Goal: Task Accomplishment & Management: Complete application form

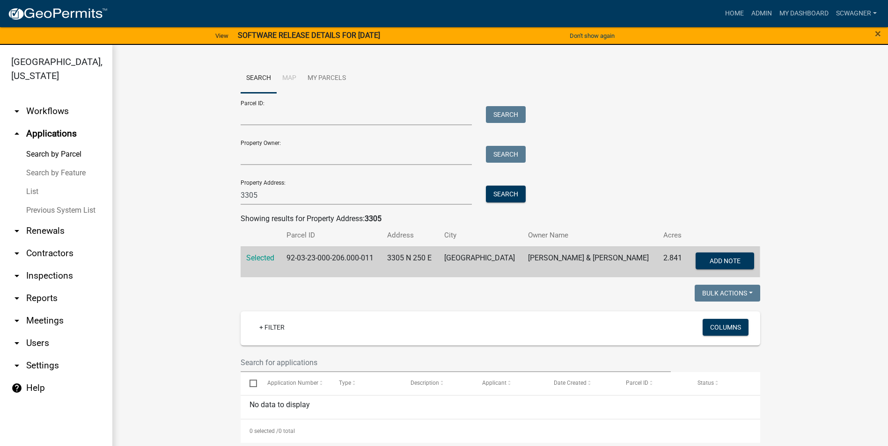
scroll to position [11, 0]
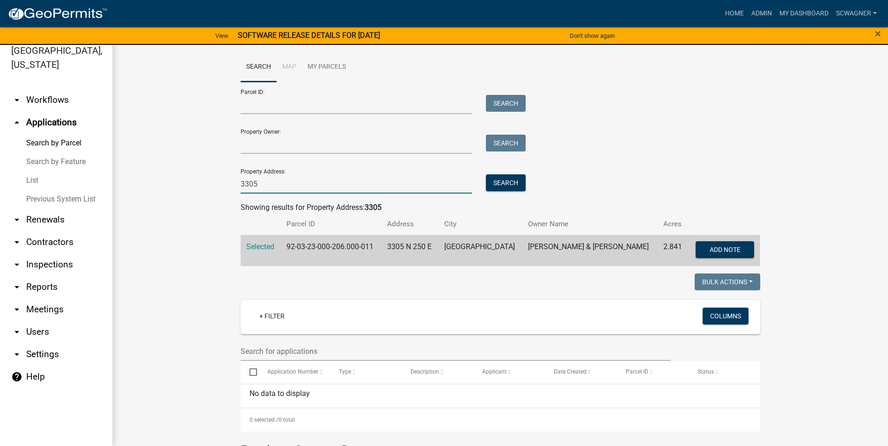
click at [280, 182] on input "3305" at bounding box center [356, 184] width 232 height 19
type input "3"
click at [497, 188] on button "Search" at bounding box center [506, 183] width 40 height 17
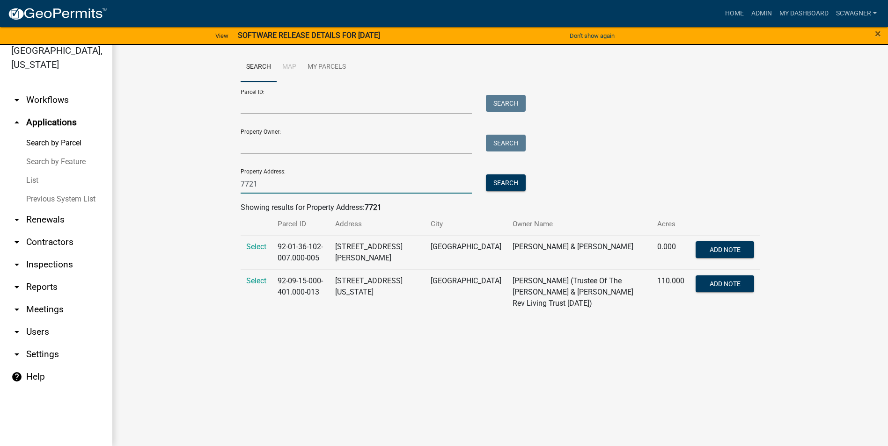
click at [274, 181] on input "7721" at bounding box center [356, 184] width 232 height 19
type input "7"
type input "6875"
click at [505, 182] on button "Search" at bounding box center [506, 183] width 40 height 17
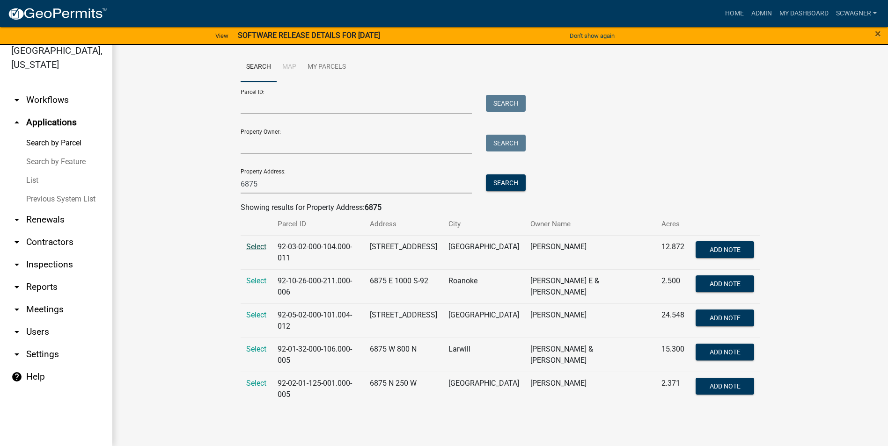
click at [251, 246] on span "Select" at bounding box center [256, 246] width 20 height 9
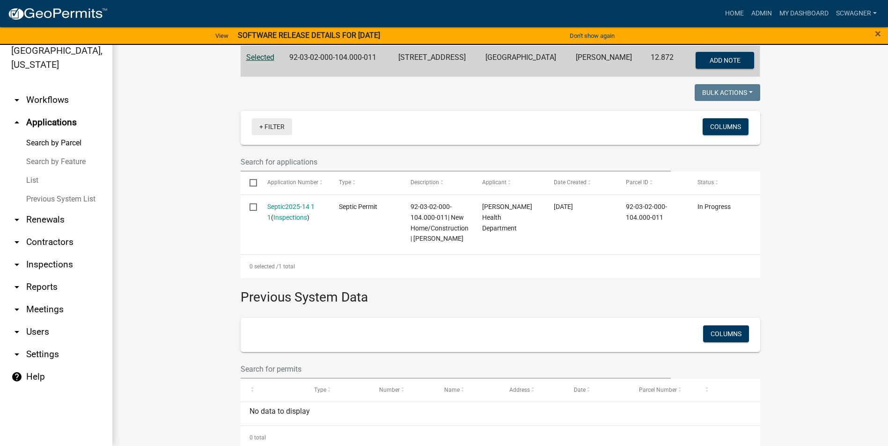
scroll to position [211, 0]
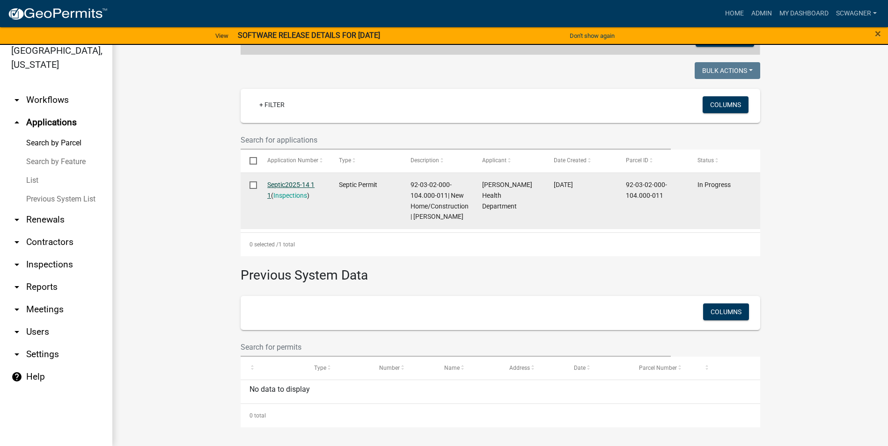
click at [301, 184] on link "Septic2025-14 1 1" at bounding box center [290, 190] width 47 height 18
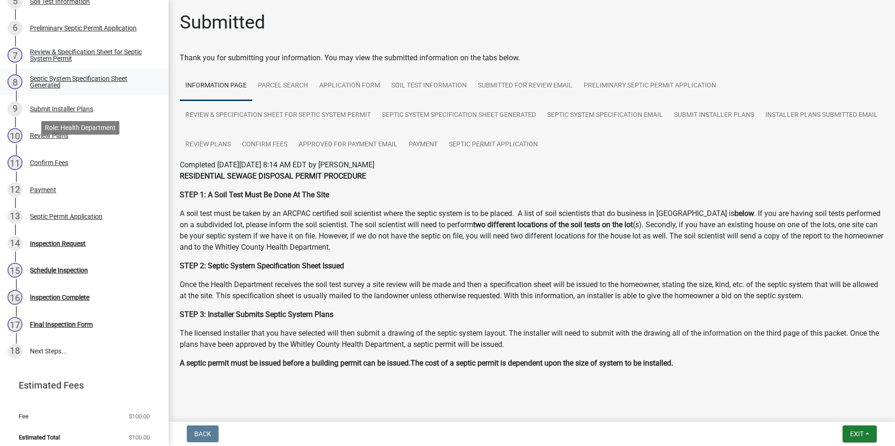
scroll to position [247, 0]
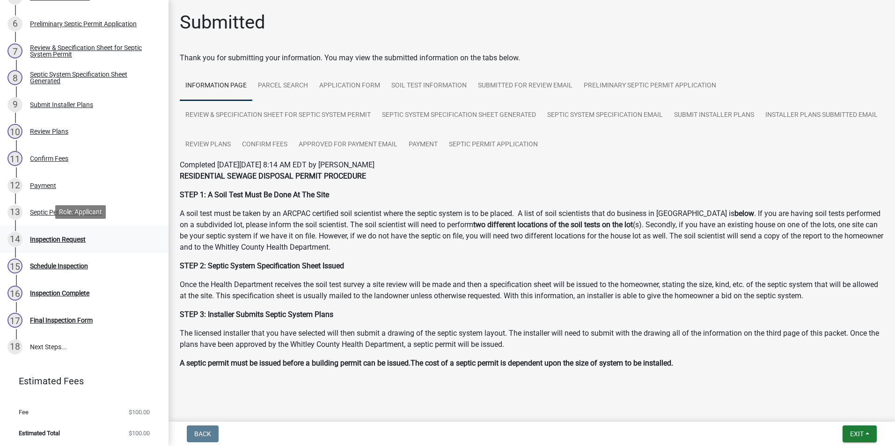
click at [54, 238] on div "Inspection Request" at bounding box center [58, 239] width 56 height 7
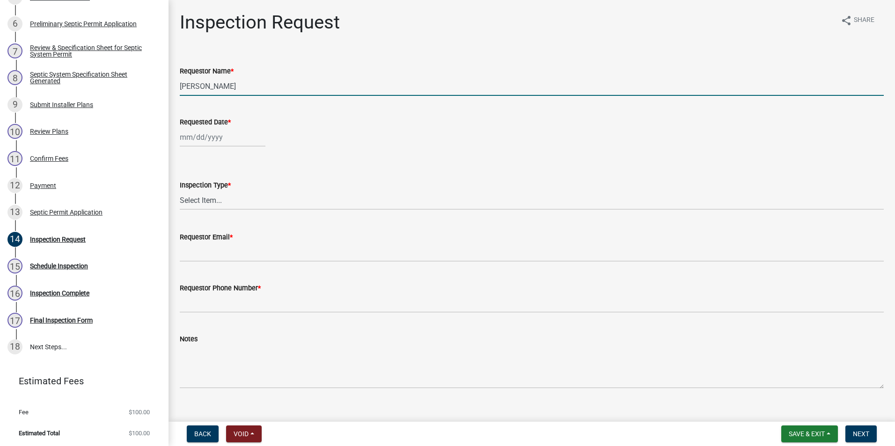
click at [241, 82] on input "[PERSON_NAME]" at bounding box center [532, 86] width 704 height 19
type input "L"
type input "[PERSON_NAME]"
click at [193, 140] on div at bounding box center [223, 137] width 86 height 19
select select "9"
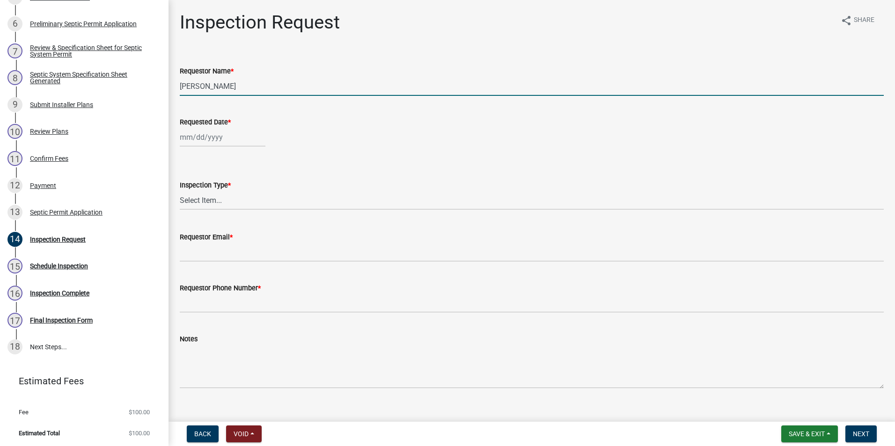
select select "2025"
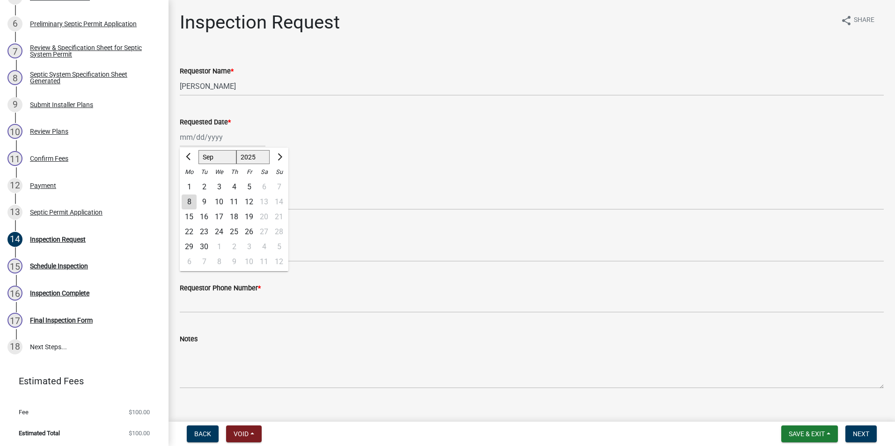
click at [250, 186] on div "5" at bounding box center [248, 187] width 15 height 15
type input "[DATE]"
click at [211, 204] on select "Select Item... Septic Inspection" at bounding box center [532, 200] width 704 height 19
click at [180, 191] on select "Select Item... Septic Inspection" at bounding box center [532, 200] width 704 height 19
select select "dfdf2d03-a7c8-425d-a127-69a28e6ecd25"
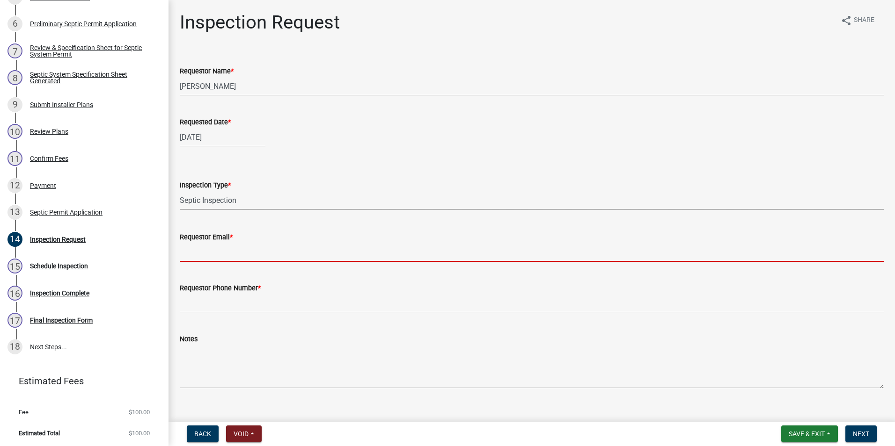
click at [212, 255] on input "Requestor Email *" at bounding box center [532, 252] width 704 height 19
type input "[EMAIL_ADDRESS][DOMAIN_NAME]"
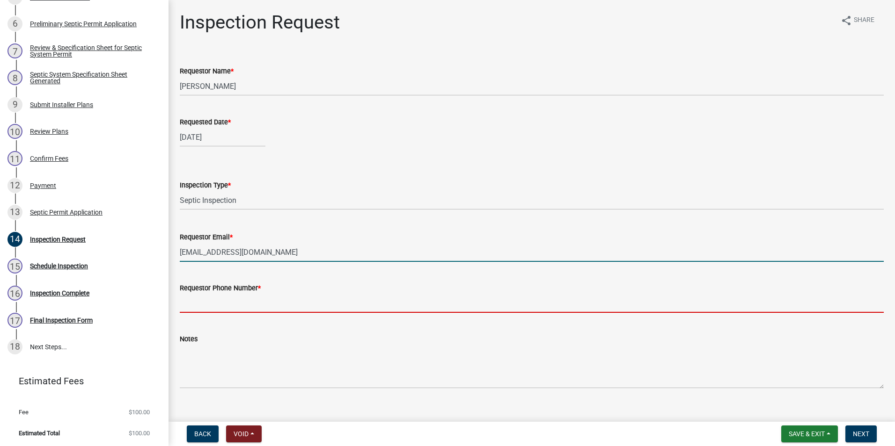
type input "2602483121"
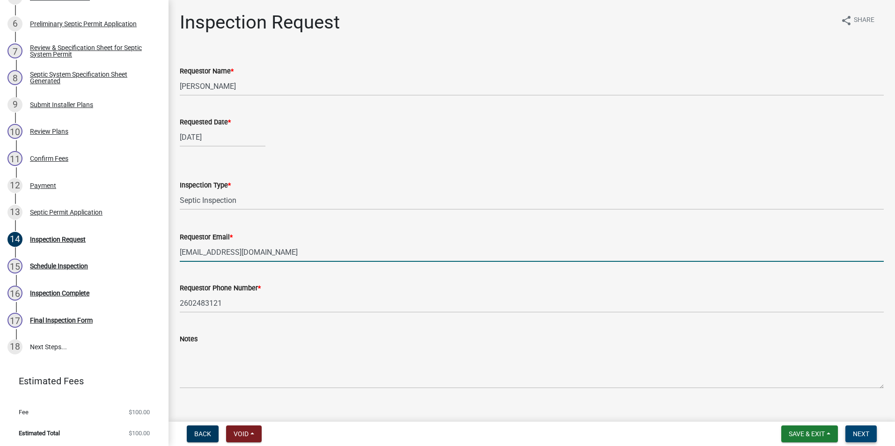
click at [865, 432] on span "Next" at bounding box center [860, 433] width 16 height 7
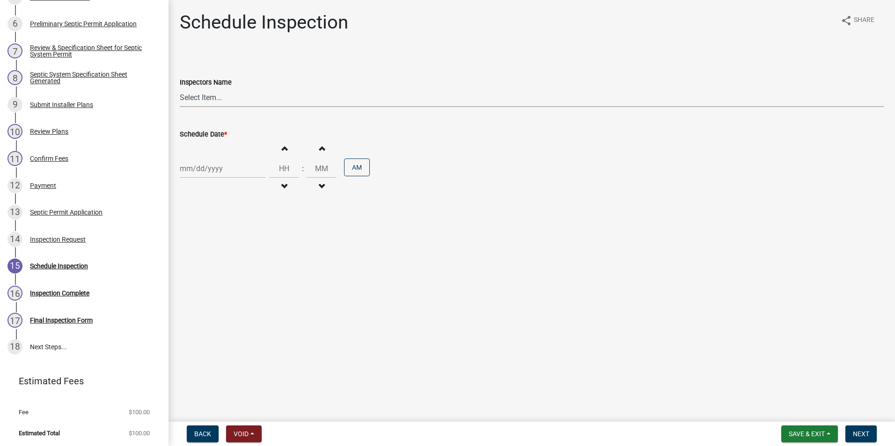
click at [209, 94] on select "Select Item... swagner ([PERSON_NAME] [PERSON_NAME]) [PERSON_NAME] ([PERSON_NAM…" at bounding box center [532, 97] width 704 height 19
select select "f7ad9f8f-cb11-4988-8b83-06889c6c21fa"
click at [180, 88] on select "Select Item... swagner ([PERSON_NAME] [PERSON_NAME]) [PERSON_NAME] ([PERSON_NAM…" at bounding box center [532, 97] width 704 height 19
click at [215, 168] on div at bounding box center [223, 168] width 86 height 19
select select "9"
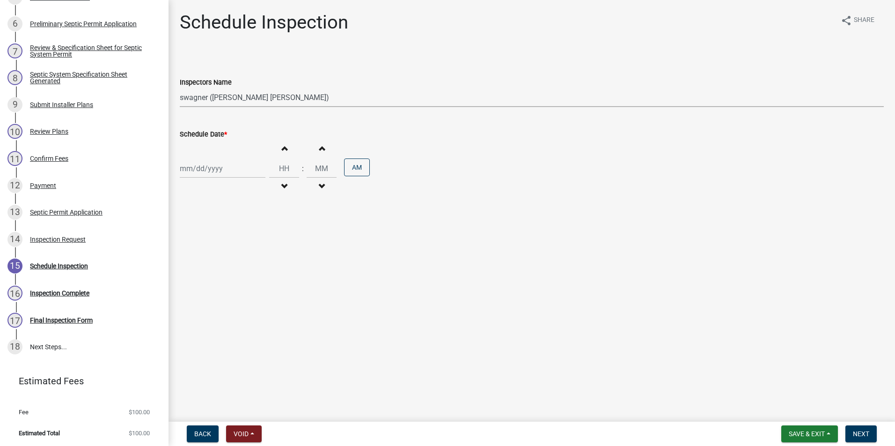
select select "2025"
click at [248, 217] on div "5" at bounding box center [248, 218] width 15 height 15
type input "[DATE]"
click at [282, 146] on span "button" at bounding box center [284, 148] width 5 height 7
type input "01"
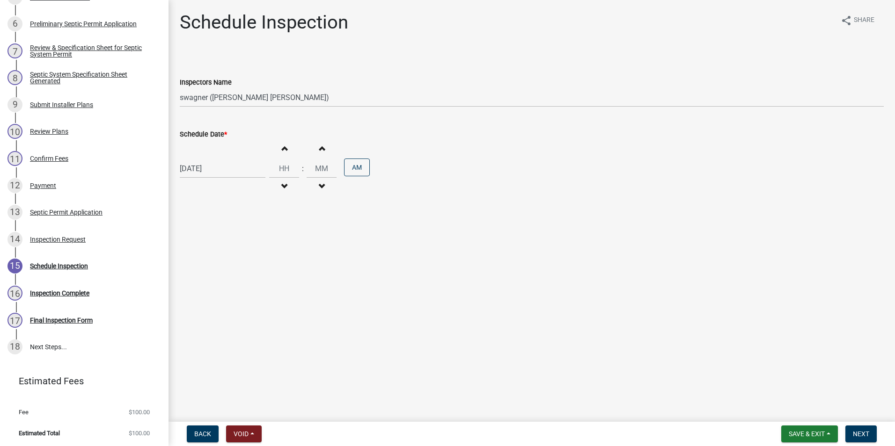
type input "00"
click at [282, 146] on span "button" at bounding box center [284, 148] width 5 height 7
click at [282, 147] on span "button" at bounding box center [284, 148] width 5 height 7
type input "04"
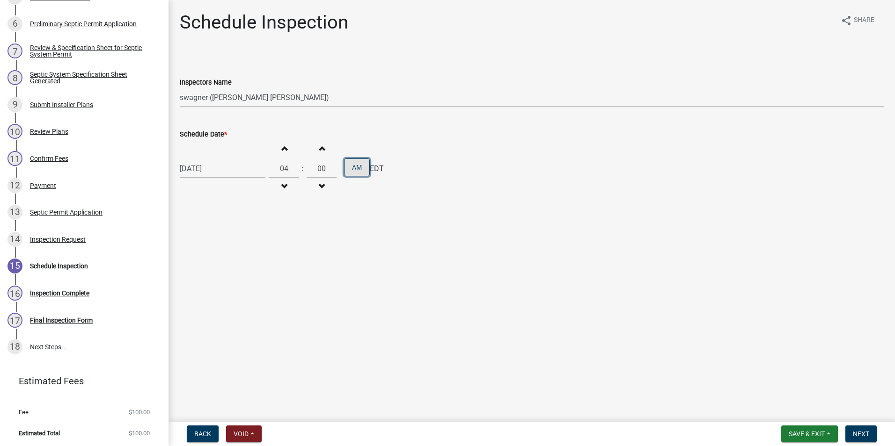
click at [347, 171] on button "AM" at bounding box center [357, 168] width 26 height 18
click at [867, 436] on span "Next" at bounding box center [860, 433] width 16 height 7
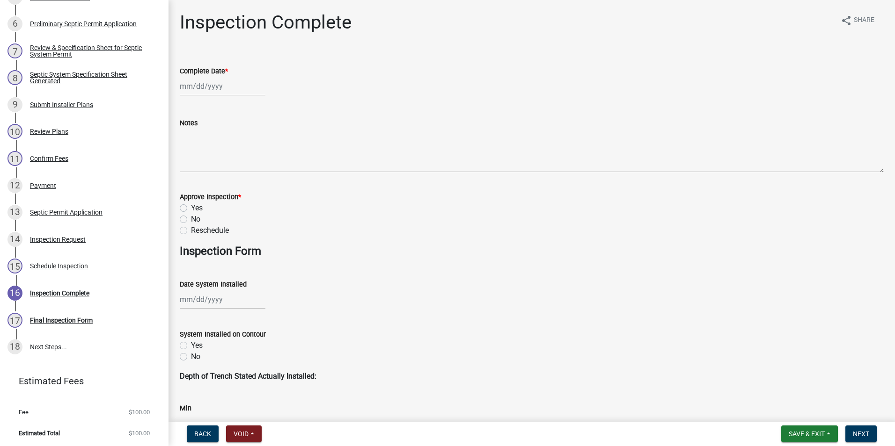
click at [202, 85] on div at bounding box center [223, 86] width 86 height 19
select select "9"
select select "2025"
click at [250, 135] on div "5" at bounding box center [248, 136] width 15 height 15
type input "[DATE]"
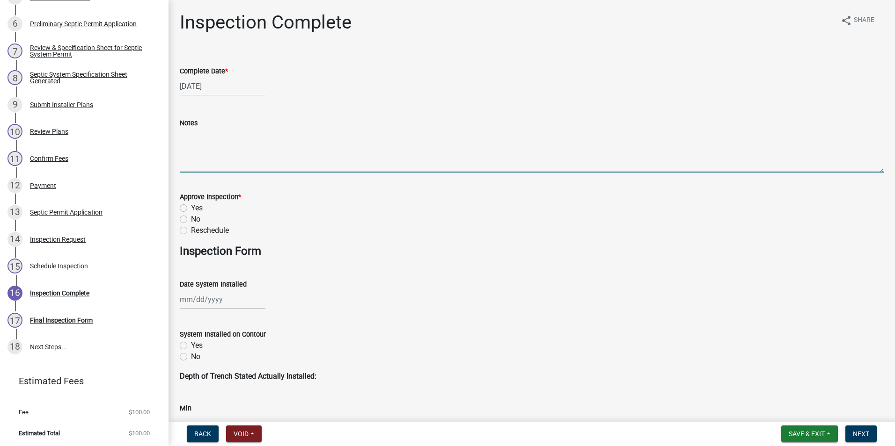
click at [204, 149] on textarea "Notes" at bounding box center [532, 151] width 704 height 44
type textarea "Septic installed by [PERSON_NAME], system is covered with 12" cover."
drag, startPoint x: 182, startPoint y: 207, endPoint x: 181, endPoint y: 222, distance: 15.0
click at [191, 208] on label "Yes" at bounding box center [197, 208] width 12 height 11
click at [191, 208] on input "Yes" at bounding box center [194, 206] width 6 height 6
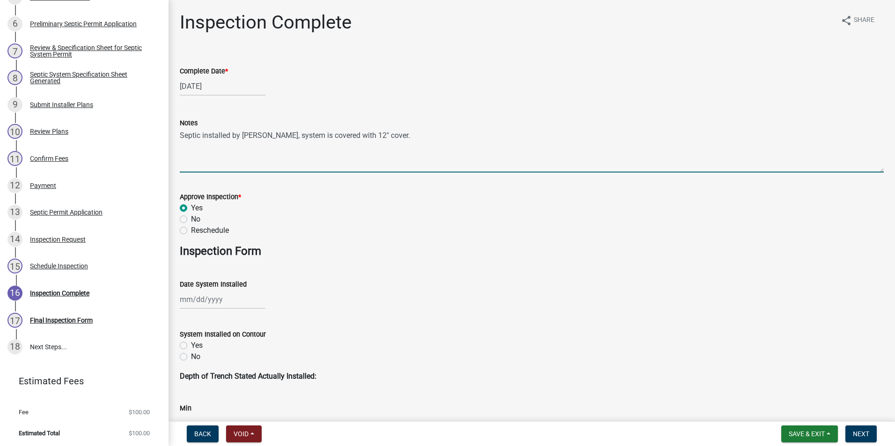
radio input "true"
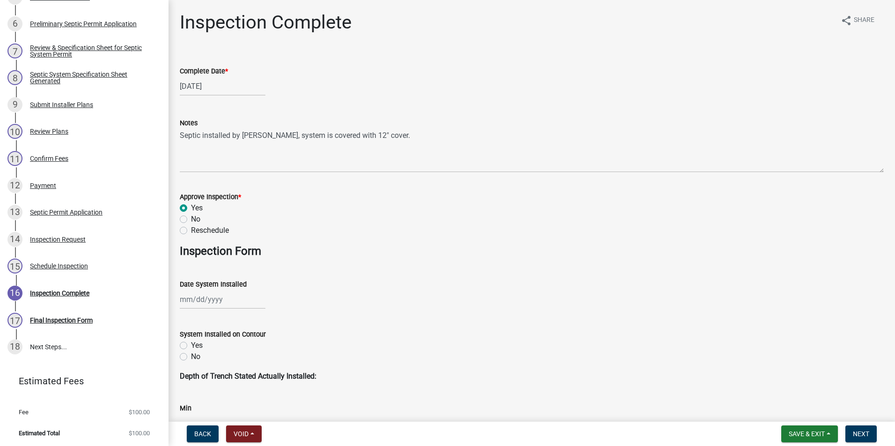
click at [195, 300] on div at bounding box center [223, 299] width 86 height 19
select select "9"
select select "2025"
click at [253, 204] on div "5" at bounding box center [248, 204] width 15 height 15
type input "[DATE]"
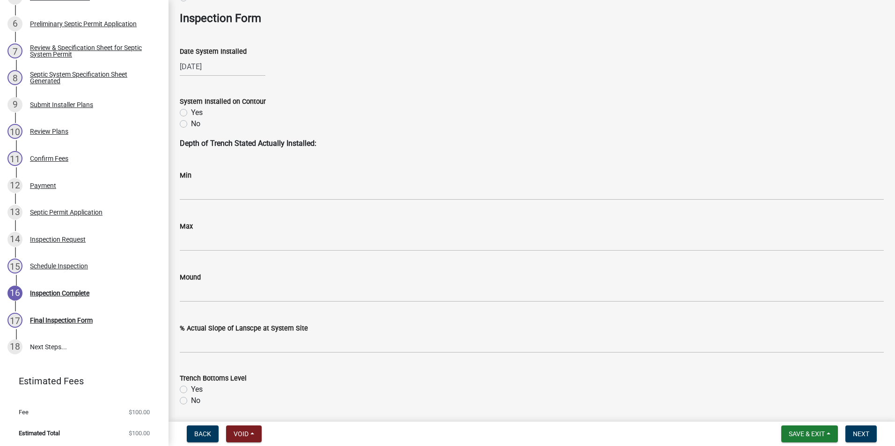
scroll to position [234, 0]
click at [191, 112] on label "Yes" at bounding box center [197, 111] width 12 height 11
click at [191, 112] on input "Yes" at bounding box center [194, 109] width 6 height 6
radio input "true"
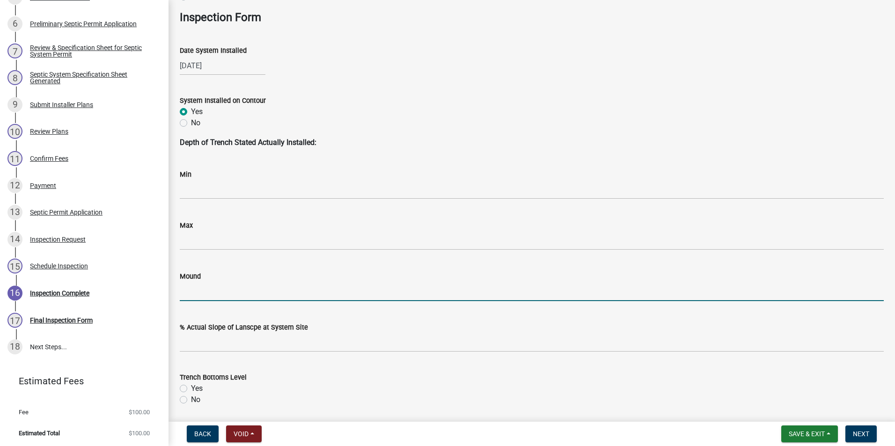
click at [201, 296] on input "Mound" at bounding box center [532, 291] width 704 height 19
type input "yes"
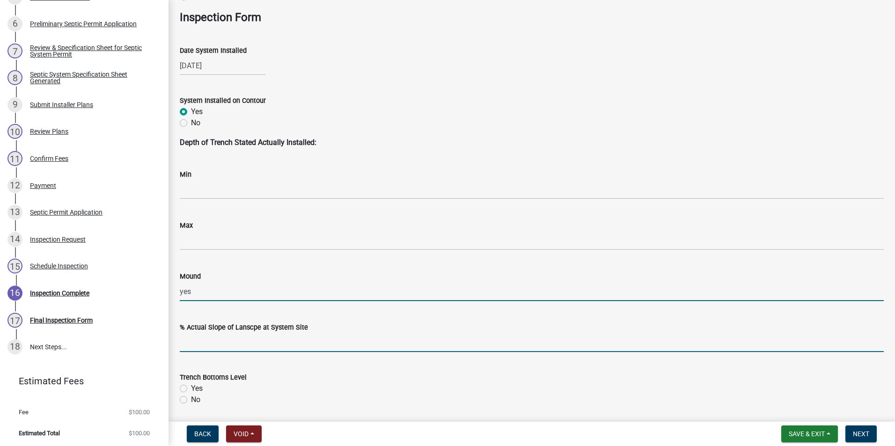
click at [199, 345] on input "text" at bounding box center [532, 342] width 704 height 19
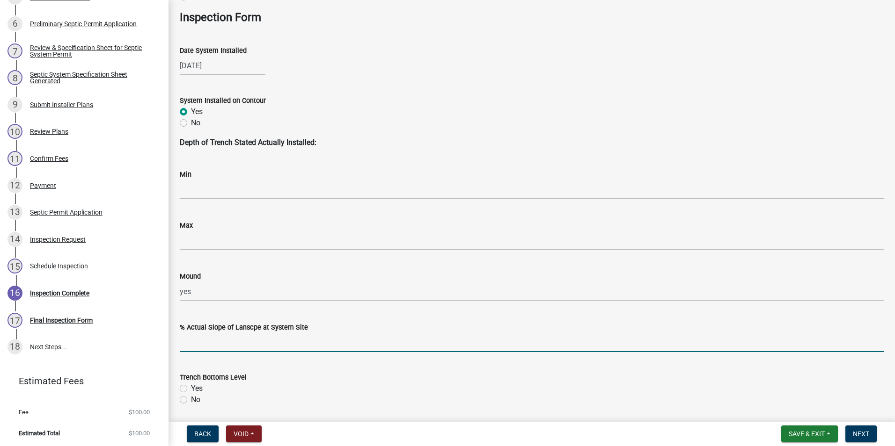
type input "4"
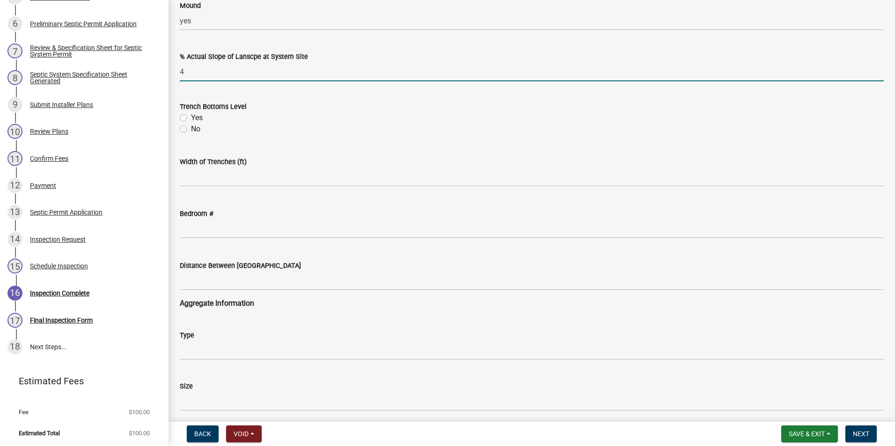
scroll to position [561, 0]
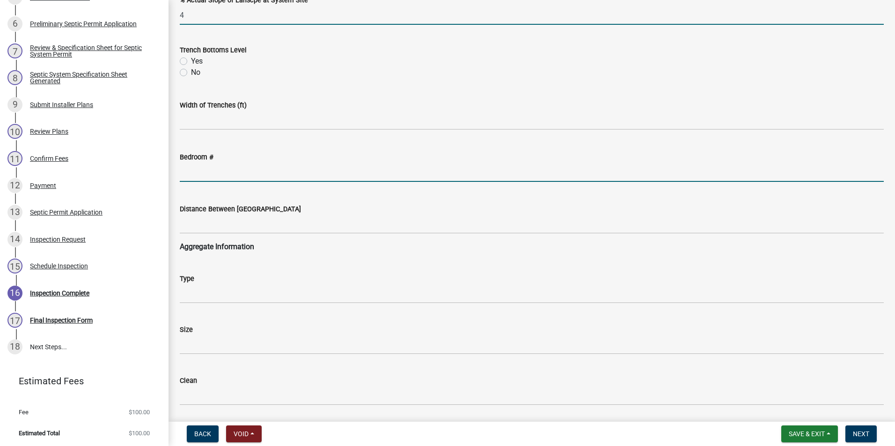
click at [221, 171] on input "text" at bounding box center [532, 172] width 704 height 19
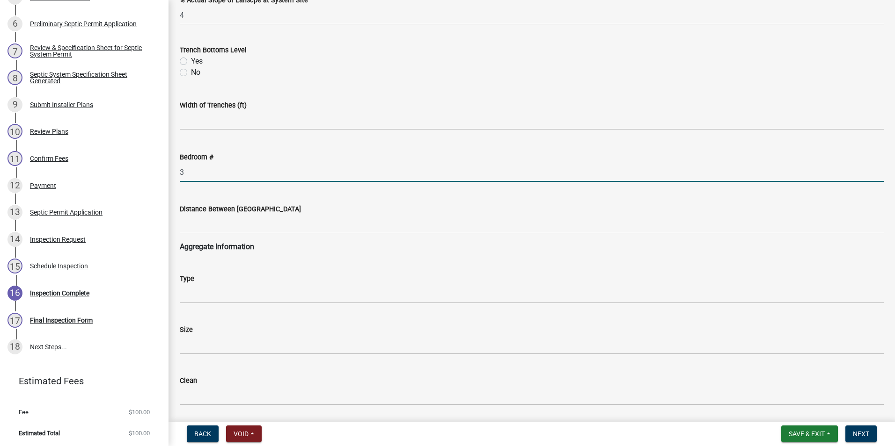
type input "3"
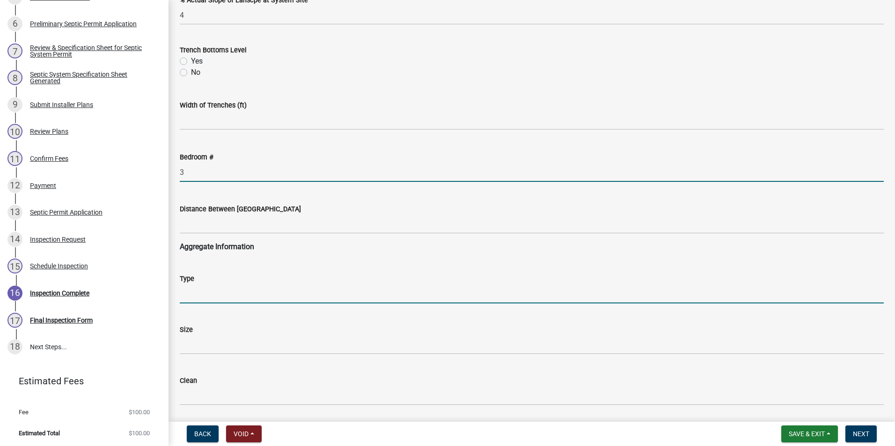
click at [193, 295] on input "Type" at bounding box center [532, 293] width 704 height 19
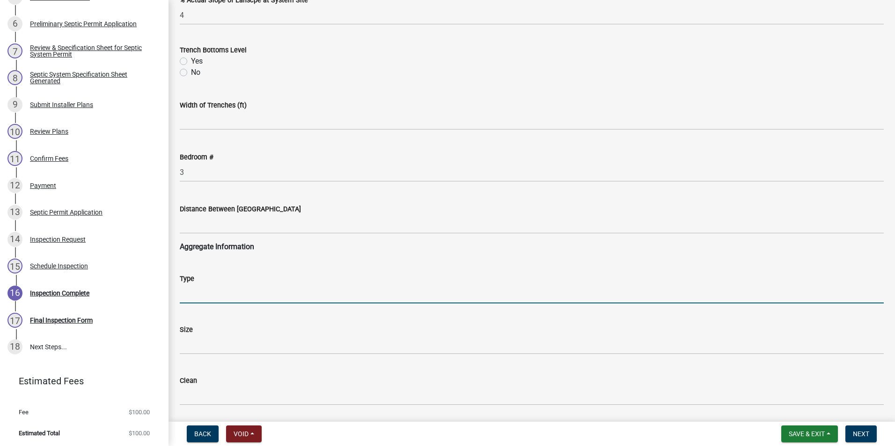
type input "sand"
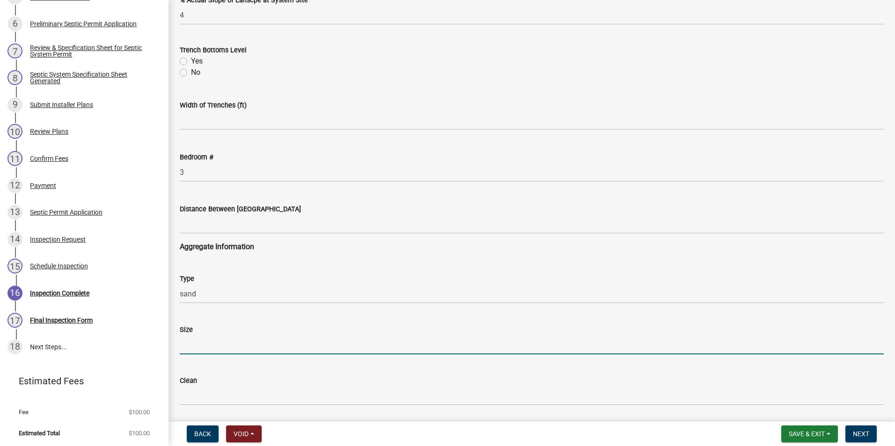
click at [209, 343] on input "Size" at bounding box center [532, 344] width 704 height 19
type input "23"
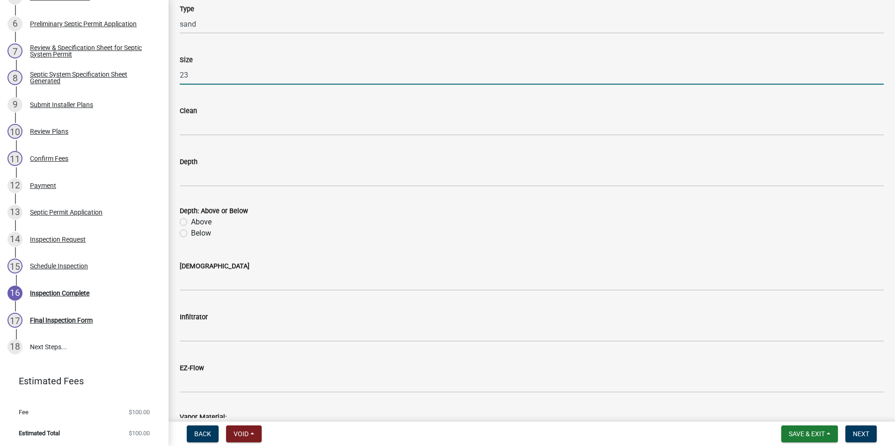
scroll to position [842, 0]
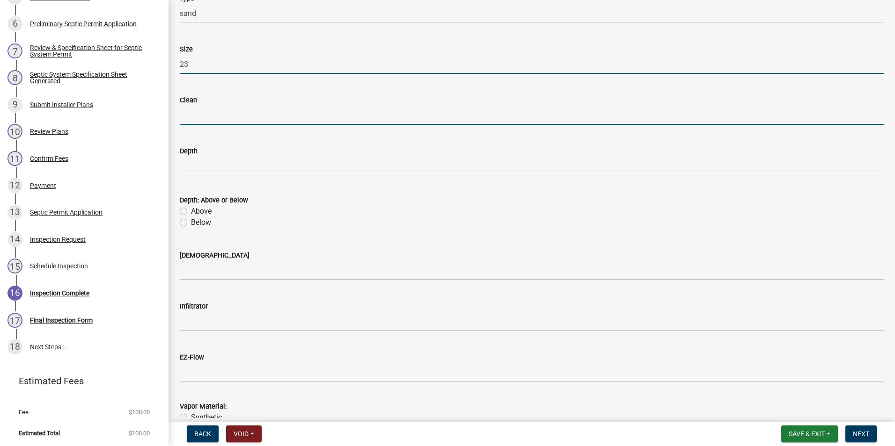
click at [211, 112] on input "Clean" at bounding box center [532, 115] width 704 height 19
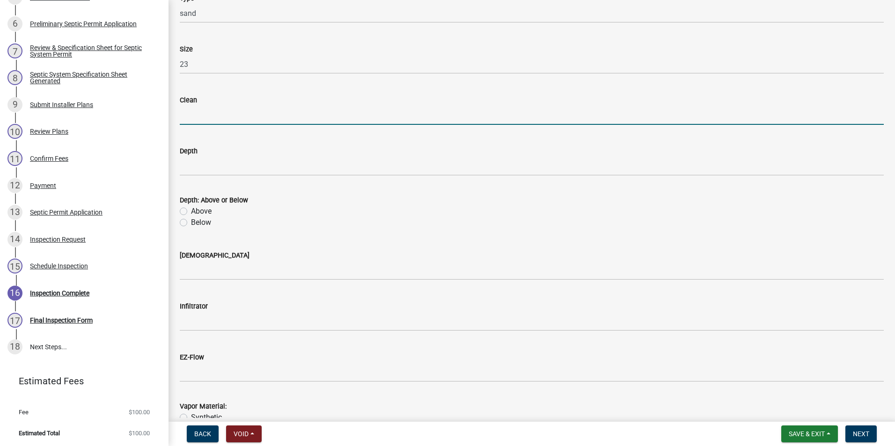
type input "yes"
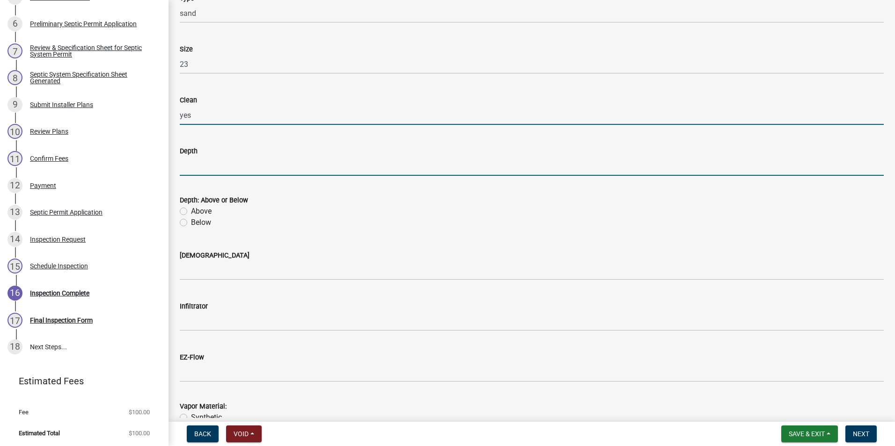
click at [203, 167] on input "Depth" at bounding box center [532, 166] width 704 height 19
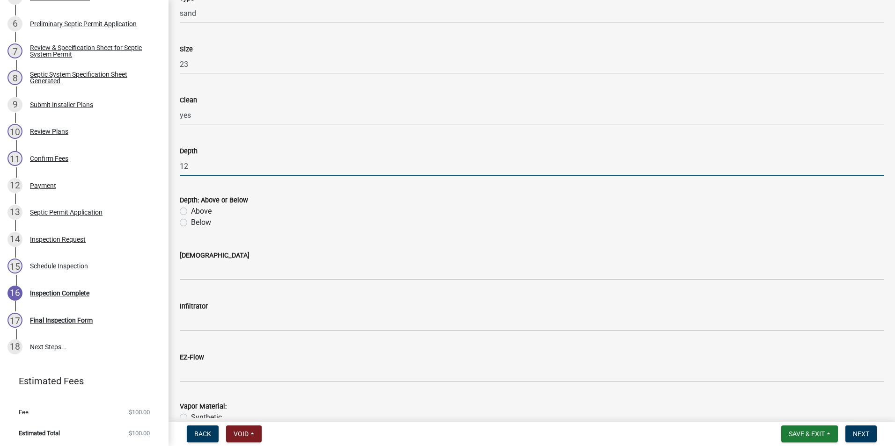
type input "1"
click at [207, 167] on input "Depth" at bounding box center [532, 166] width 704 height 19
type input "6/3"
click at [191, 225] on label "Below" at bounding box center [201, 222] width 20 height 11
click at [191, 223] on input "Below" at bounding box center [194, 220] width 6 height 6
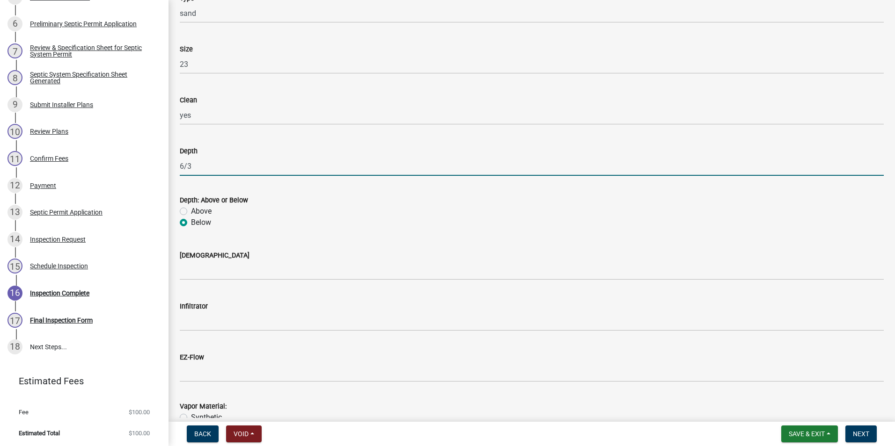
radio input "true"
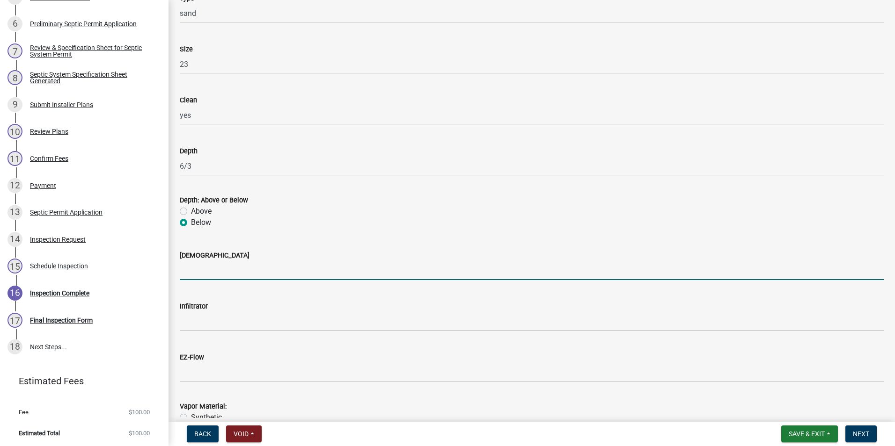
click at [186, 273] on input "[DEMOGRAPHIC_DATA]" at bounding box center [532, 270] width 704 height 19
type input "yes"
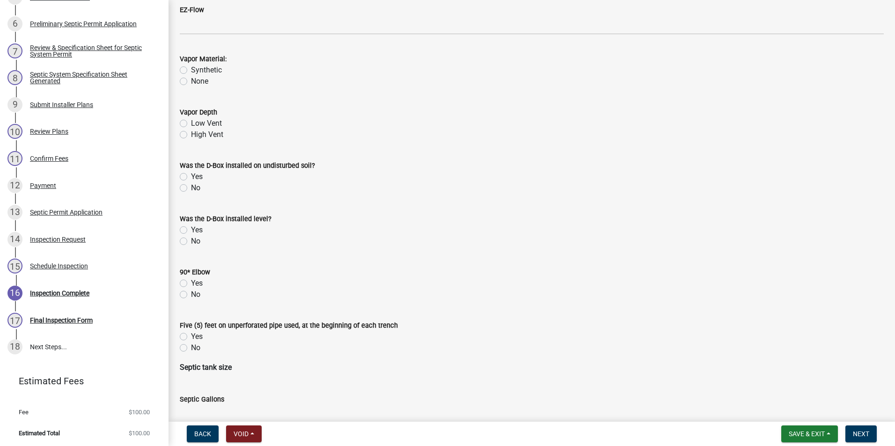
scroll to position [1263, 0]
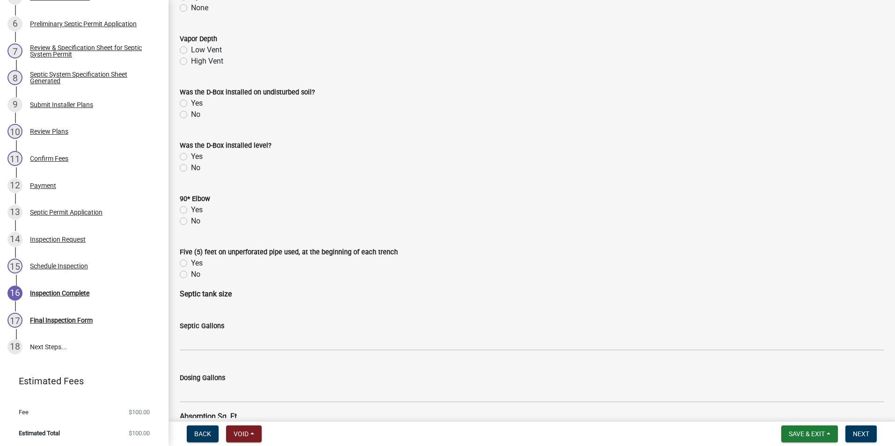
click at [191, 60] on label "High Vent" at bounding box center [207, 61] width 32 height 11
click at [191, 60] on input "High Vent" at bounding box center [194, 59] width 6 height 6
radio input "true"
click at [191, 105] on label "Yes" at bounding box center [197, 103] width 12 height 11
click at [191, 104] on input "Yes" at bounding box center [194, 101] width 6 height 6
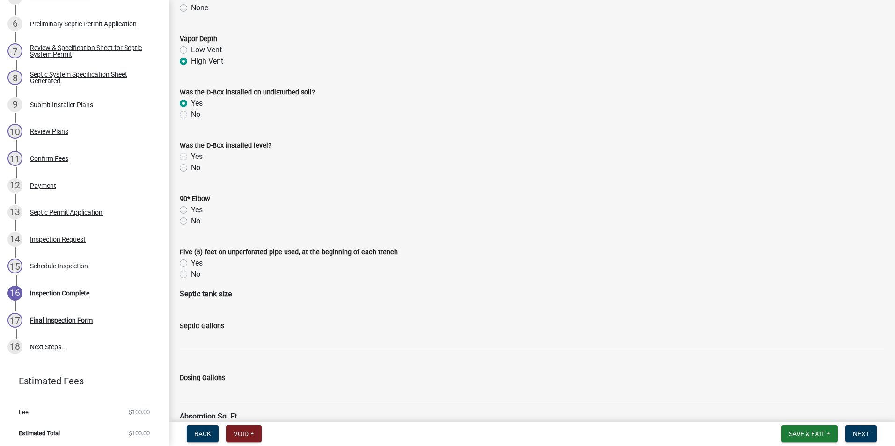
radio input "true"
click at [191, 159] on label "Yes" at bounding box center [197, 156] width 12 height 11
click at [191, 157] on input "Yes" at bounding box center [194, 154] width 6 height 6
radio input "true"
drag, startPoint x: 183, startPoint y: 210, endPoint x: 183, endPoint y: 215, distance: 5.6
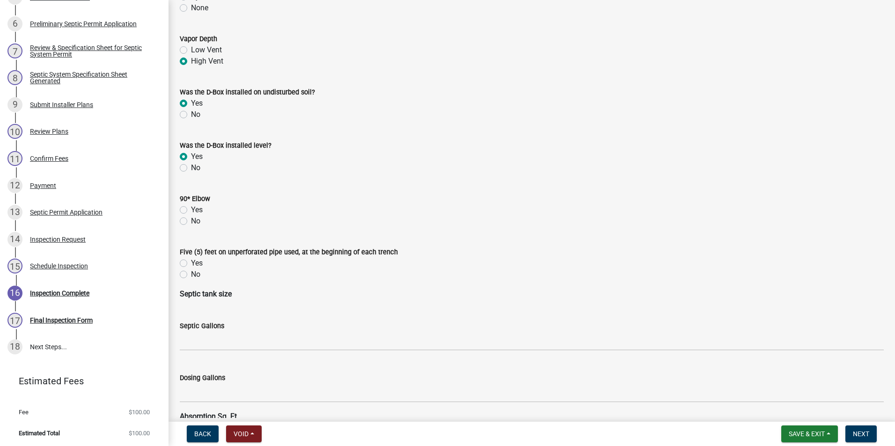
click at [191, 210] on label "Yes" at bounding box center [197, 209] width 12 height 11
click at [191, 210] on input "Yes" at bounding box center [194, 207] width 6 height 6
radio input "true"
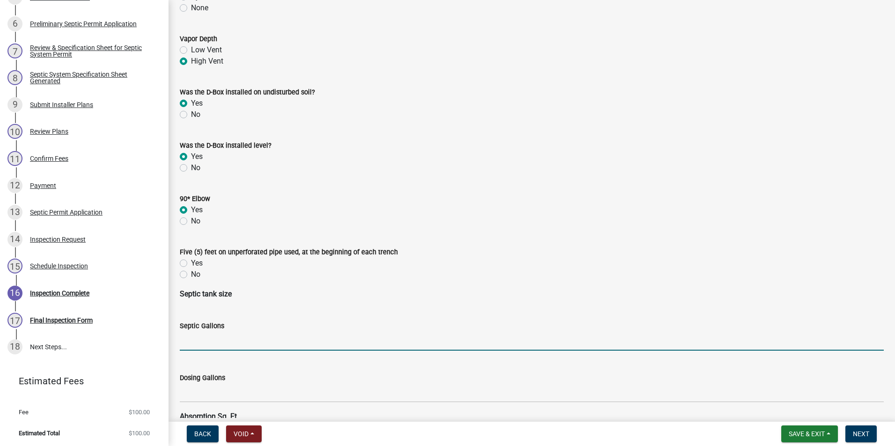
click at [204, 341] on input "text" at bounding box center [532, 341] width 704 height 19
type input "1000"
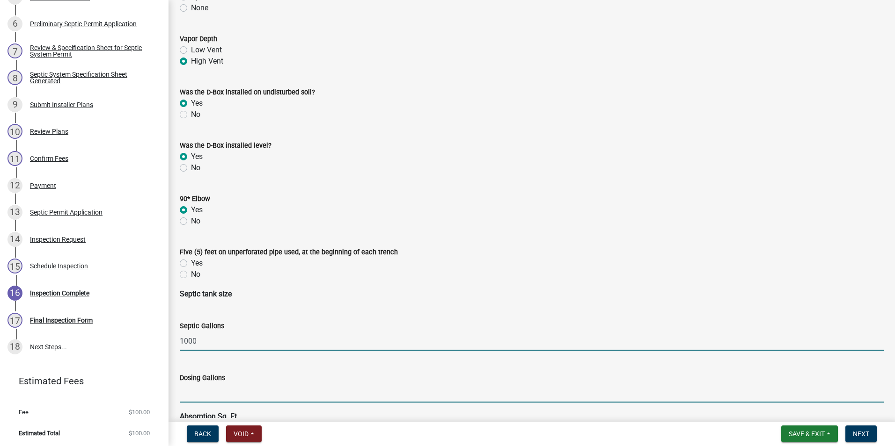
click at [204, 393] on input "text" at bounding box center [532, 393] width 704 height 19
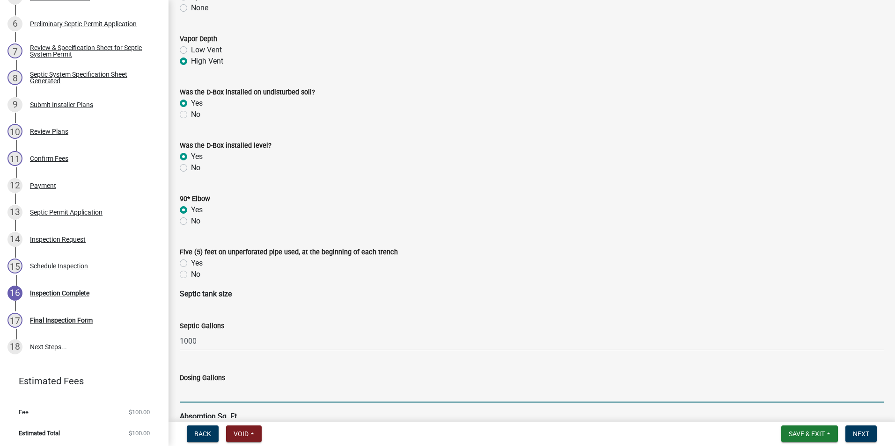
type input "500"
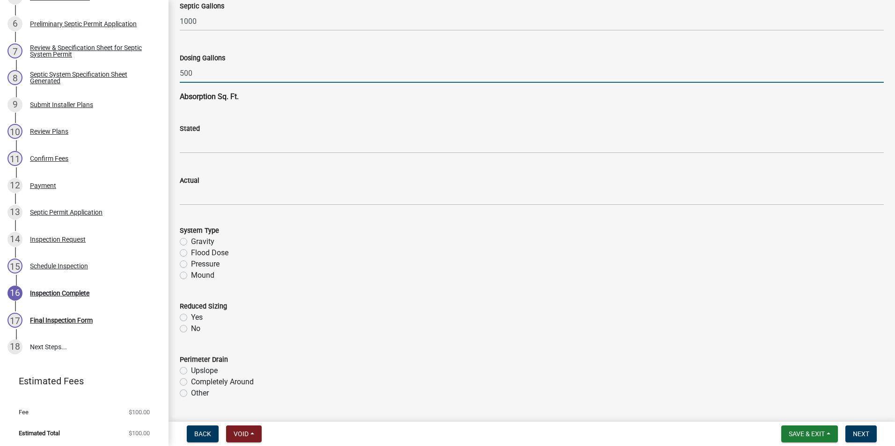
scroll to position [1591, 0]
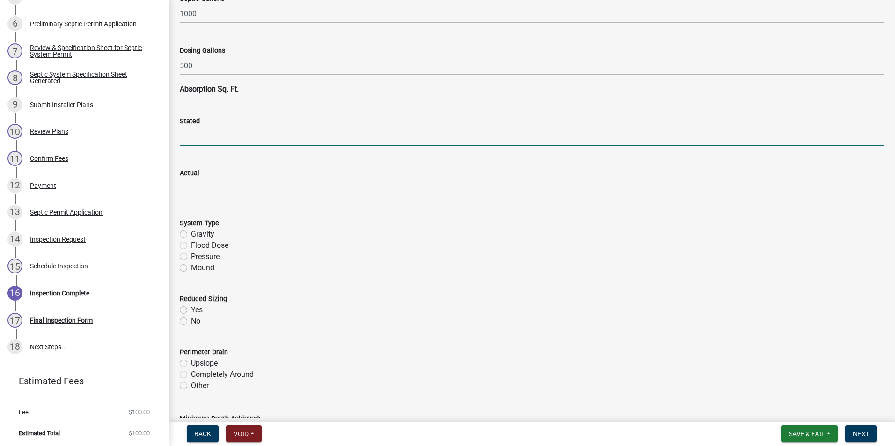
click at [206, 135] on input "text" at bounding box center [532, 136] width 704 height 19
type input "1217"
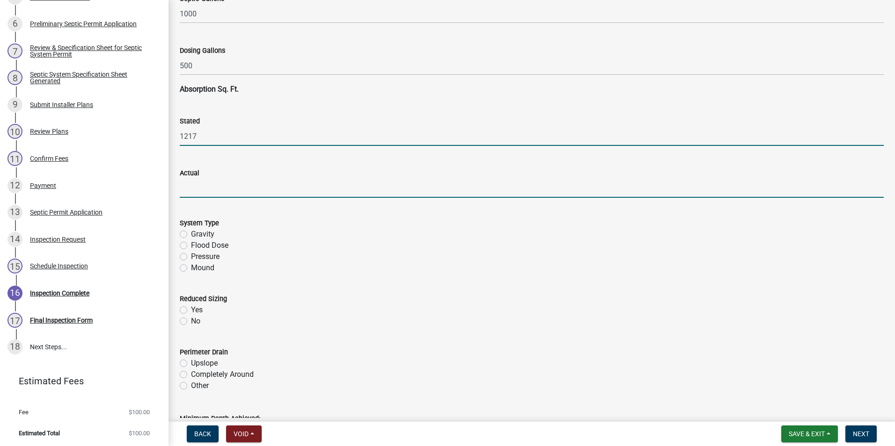
click at [229, 187] on input "text" at bounding box center [532, 188] width 704 height 19
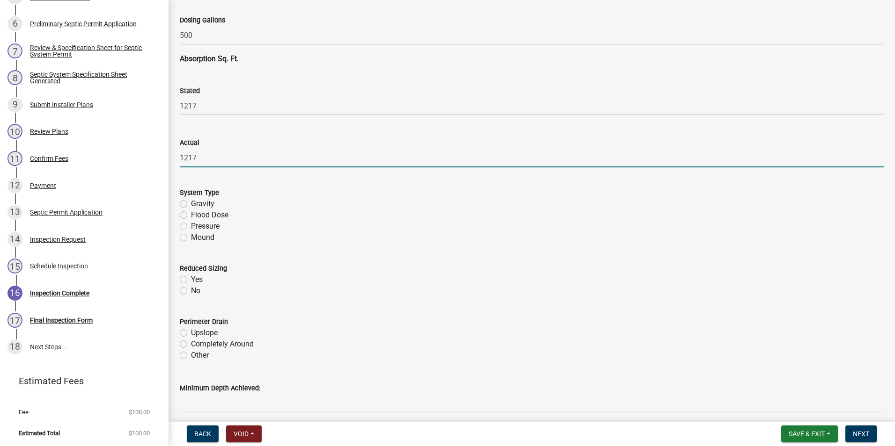
scroll to position [1637, 0]
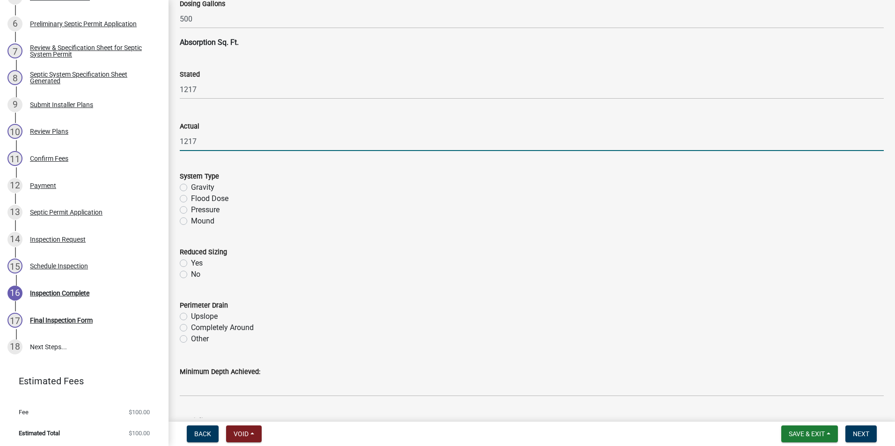
type input "1217"
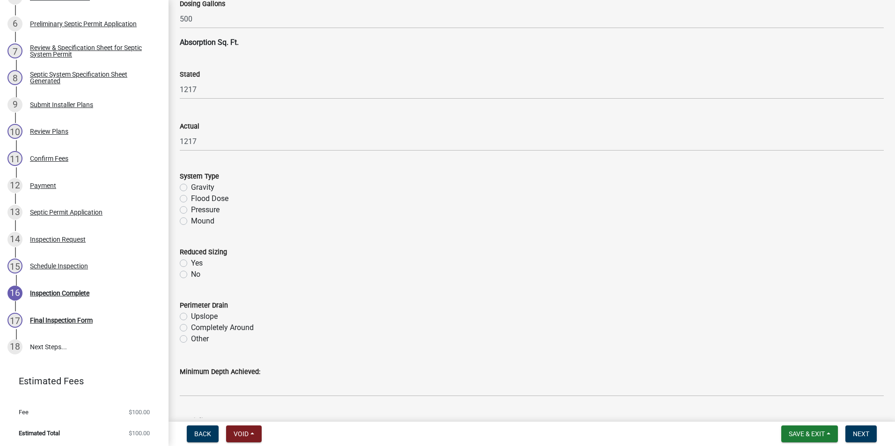
click at [191, 220] on label "Mound" at bounding box center [202, 221] width 23 height 11
click at [191, 220] on input "Mound" at bounding box center [194, 219] width 6 height 6
radio input "true"
click at [191, 273] on label "No" at bounding box center [195, 274] width 9 height 11
click at [191, 273] on input "No" at bounding box center [194, 272] width 6 height 6
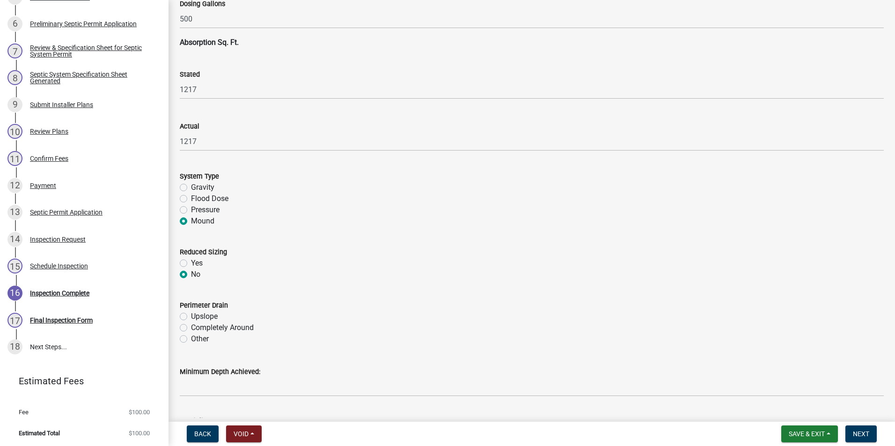
radio input "true"
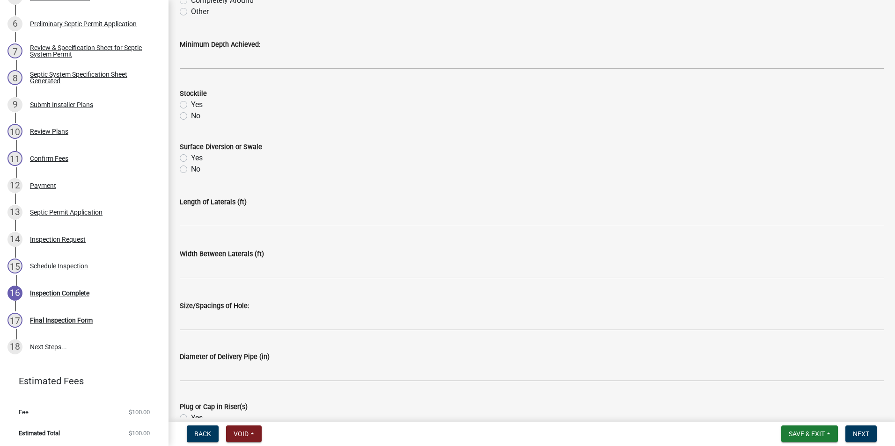
scroll to position [2012, 0]
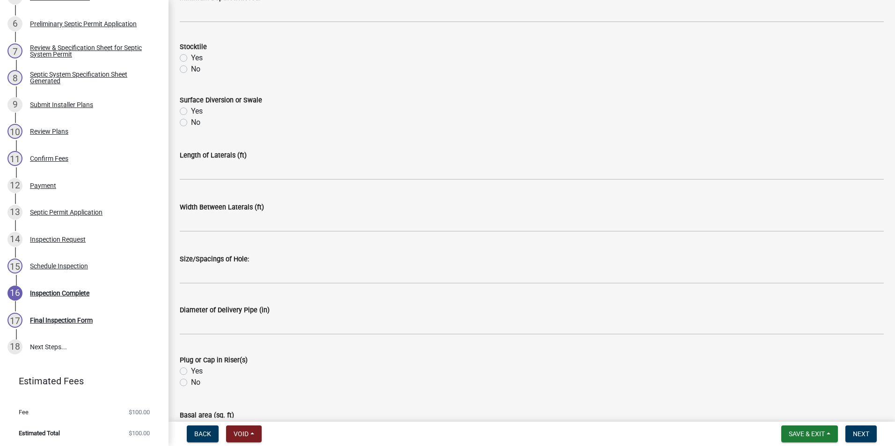
click at [191, 109] on label "Yes" at bounding box center [197, 111] width 12 height 11
click at [191, 109] on input "Yes" at bounding box center [194, 109] width 6 height 6
radio input "true"
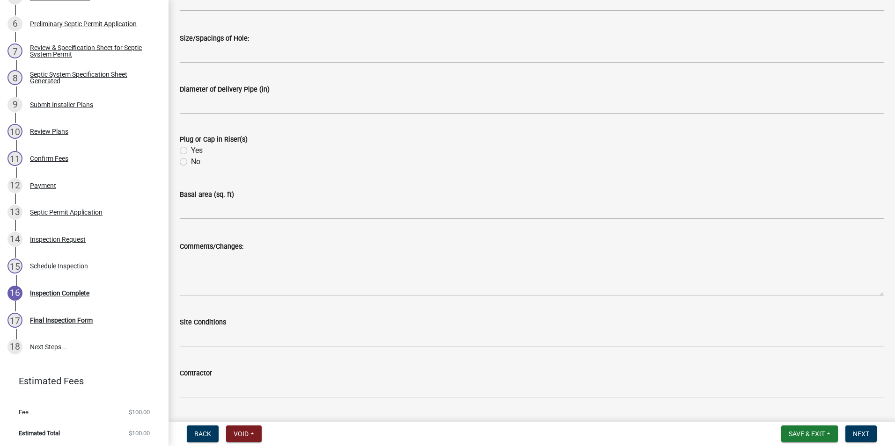
scroll to position [2246, 0]
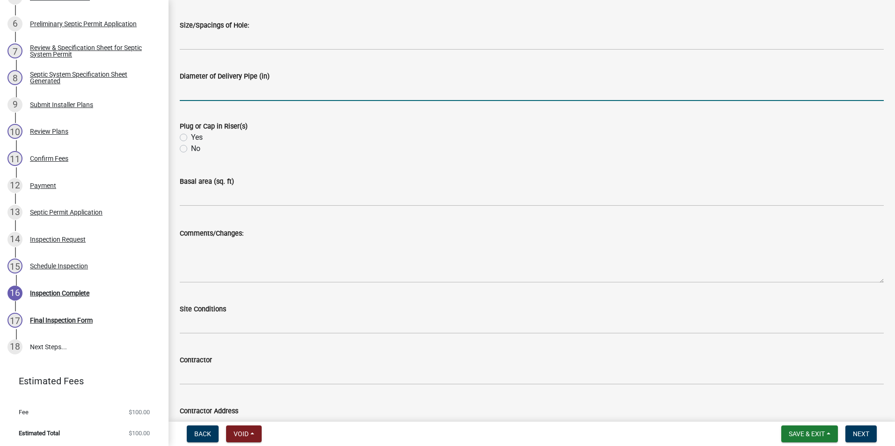
click at [238, 90] on input "text" at bounding box center [532, 91] width 704 height 19
type input "2"
click at [191, 137] on label "Yes" at bounding box center [197, 137] width 12 height 11
click at [191, 137] on input "Yes" at bounding box center [194, 135] width 6 height 6
radio input "true"
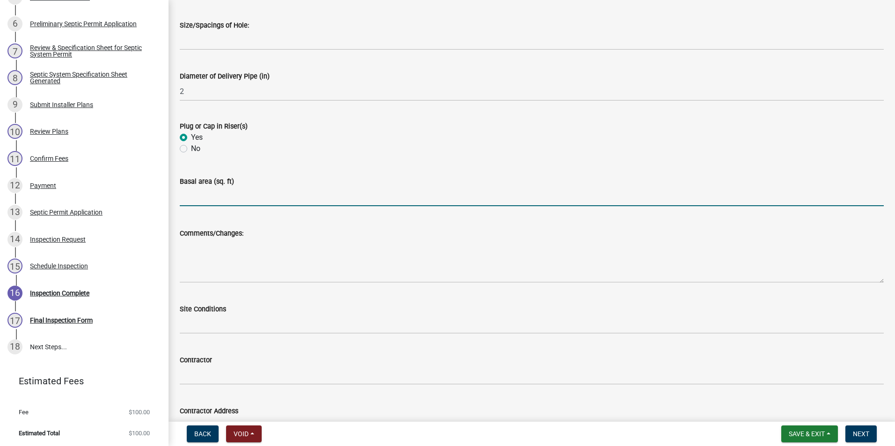
click at [193, 196] on input "text" at bounding box center [532, 196] width 704 height 19
type input "1217"
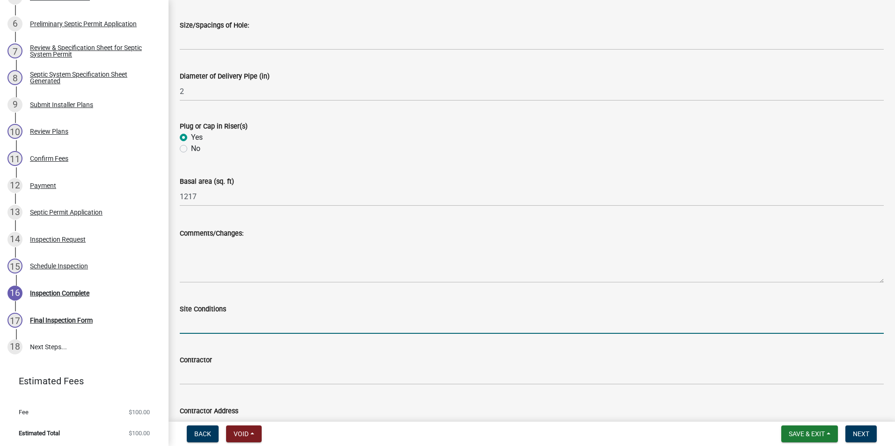
click at [190, 325] on input "Site Conditions" at bounding box center [532, 324] width 704 height 19
type input "dry"
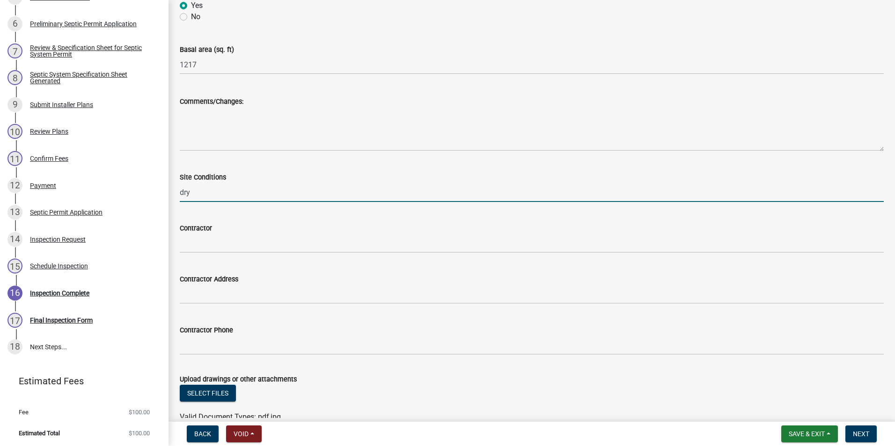
scroll to position [2427, 0]
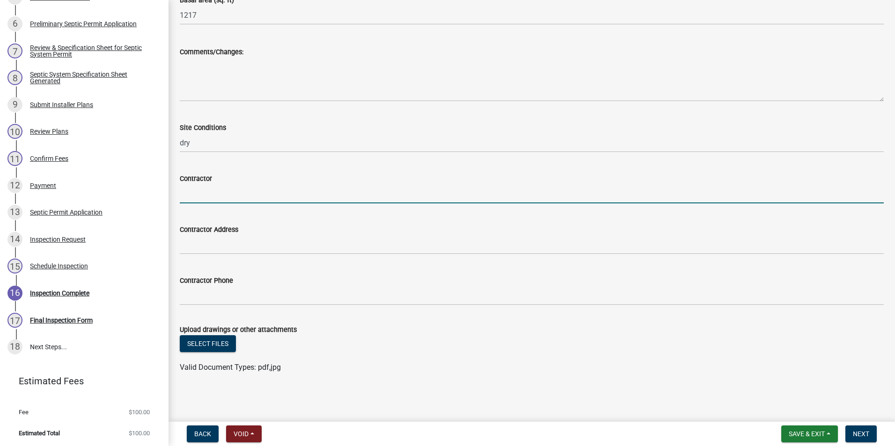
click at [232, 195] on input "Contractor" at bounding box center [532, 193] width 704 height 19
type input "[PERSON_NAME]"
click at [205, 343] on button "Select files" at bounding box center [208, 343] width 56 height 17
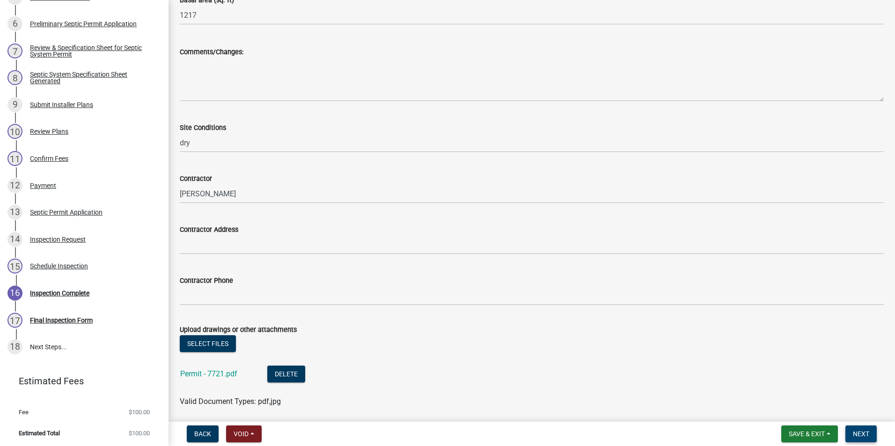
click at [859, 437] on span "Next" at bounding box center [860, 433] width 16 height 7
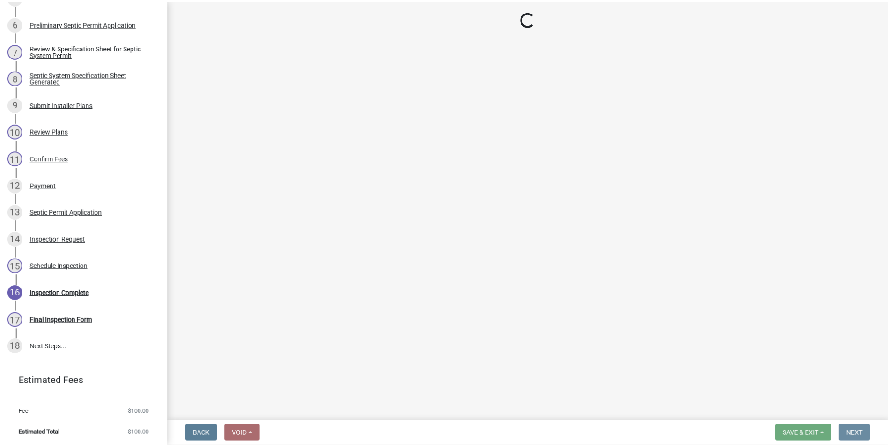
scroll to position [0, 0]
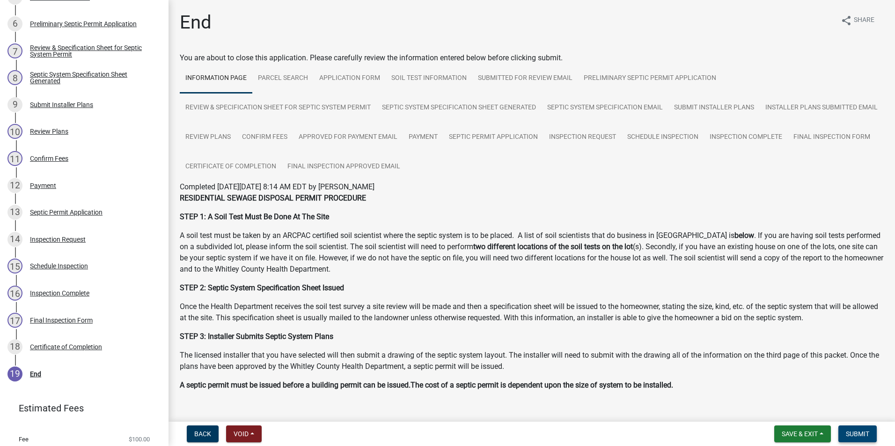
click at [853, 427] on button "Submit" at bounding box center [857, 434] width 38 height 17
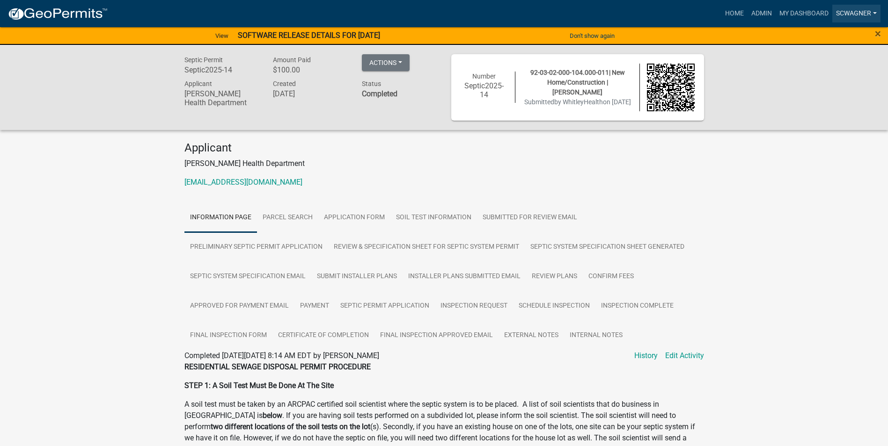
click at [844, 13] on link "scwagner" at bounding box center [856, 14] width 48 height 18
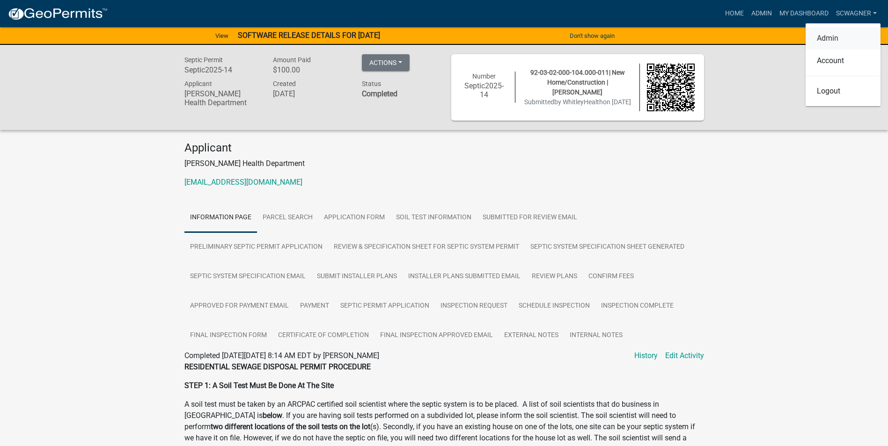
click at [842, 35] on link "Admin" at bounding box center [842, 38] width 75 height 22
